Goal: Check status

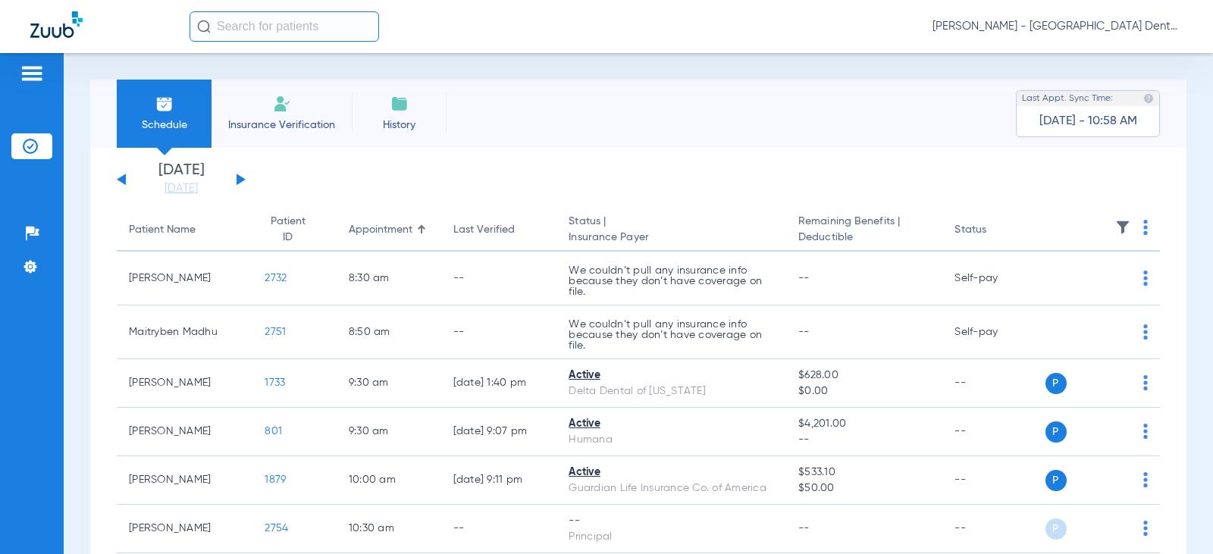
click at [240, 179] on button at bounding box center [241, 179] width 9 height 11
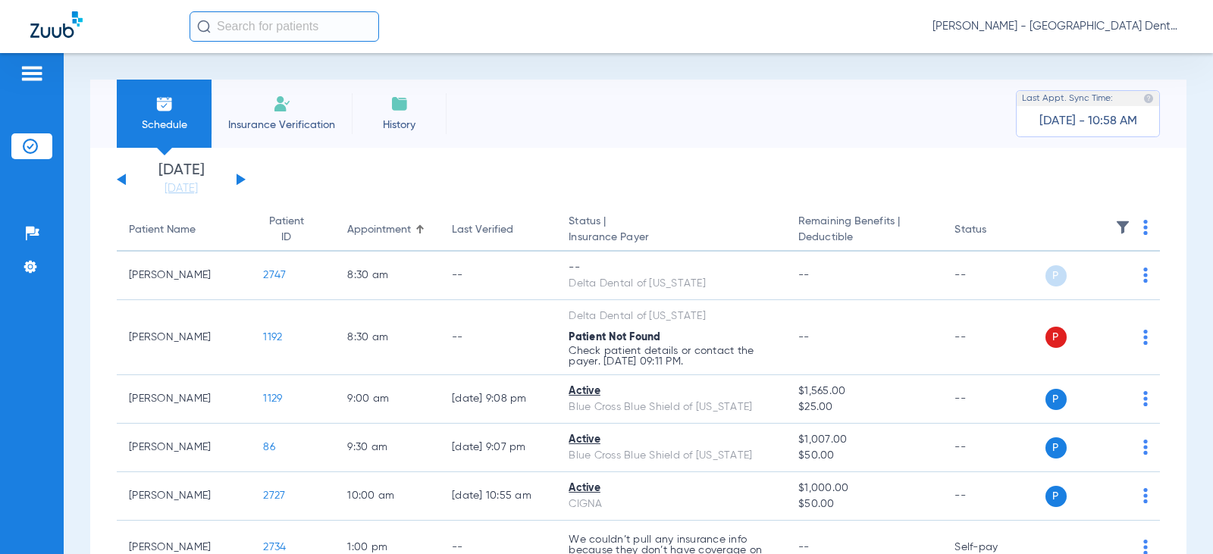
click at [240, 179] on button at bounding box center [241, 179] width 9 height 11
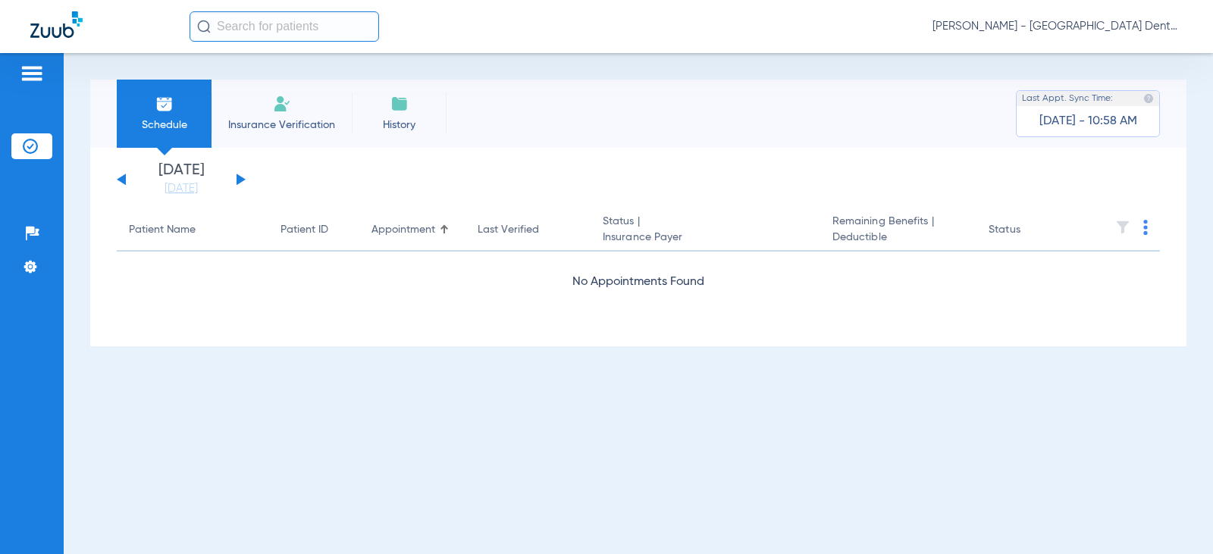
click at [240, 179] on button at bounding box center [241, 179] width 9 height 11
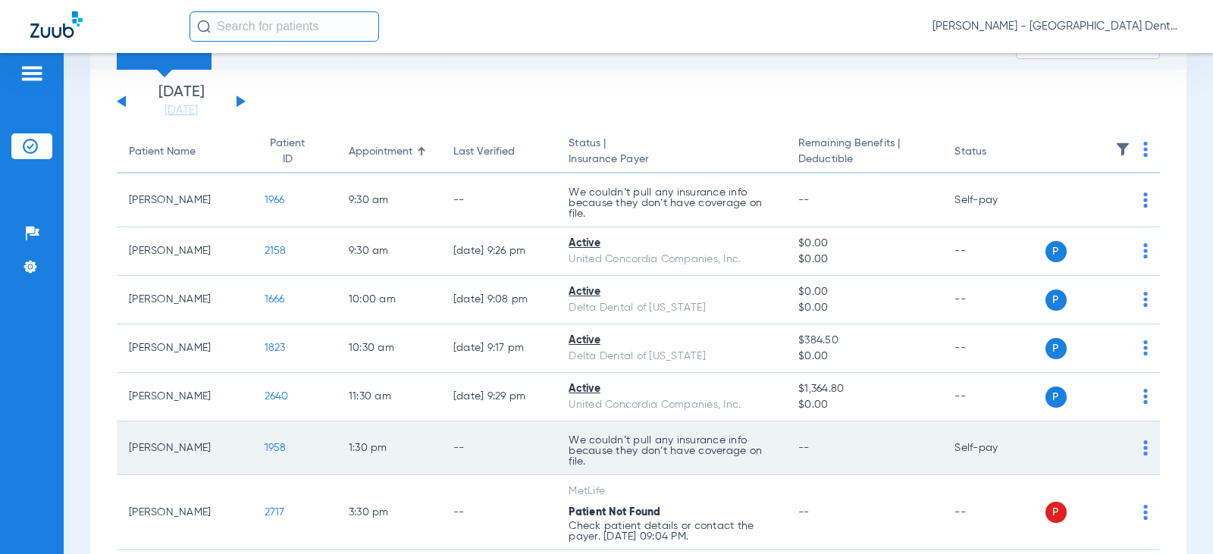
scroll to position [2, 0]
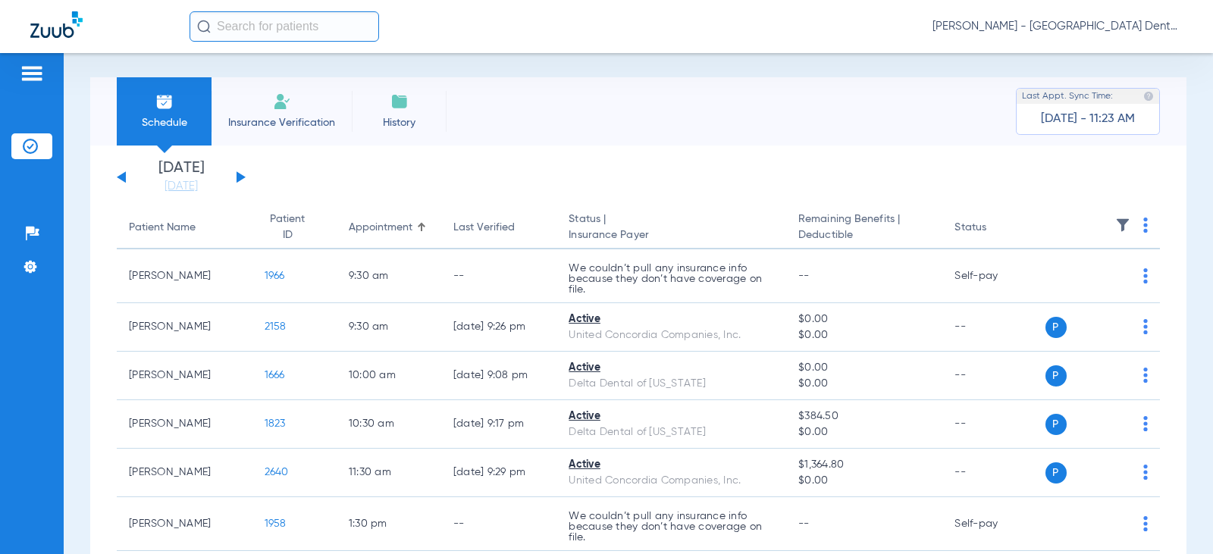
click at [237, 179] on button at bounding box center [241, 176] width 9 height 11
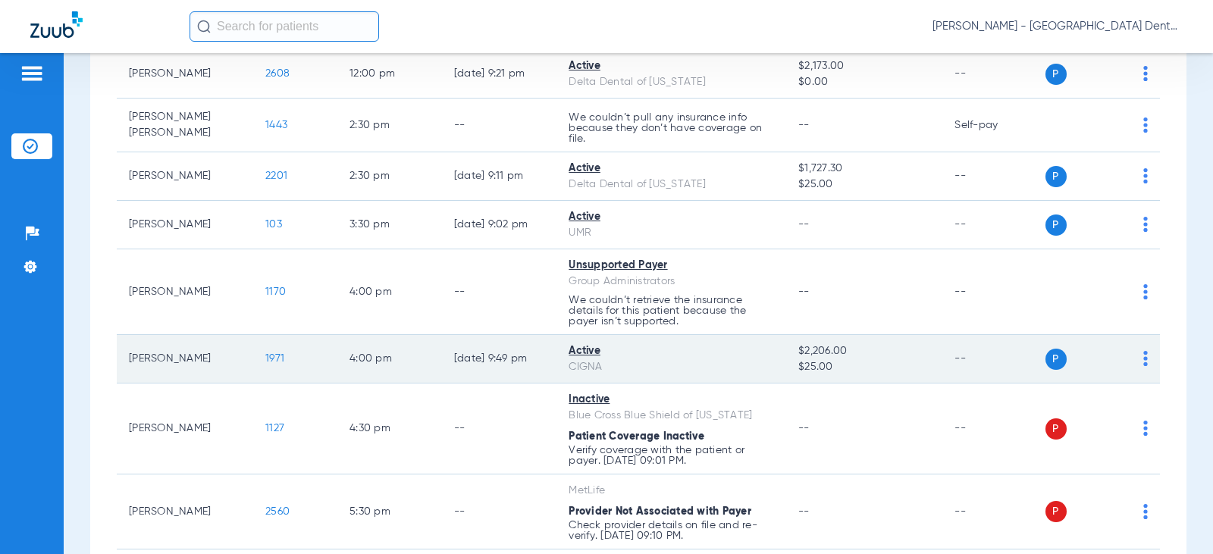
scroll to position [531, 0]
